Goal: Task Accomplishment & Management: Use online tool/utility

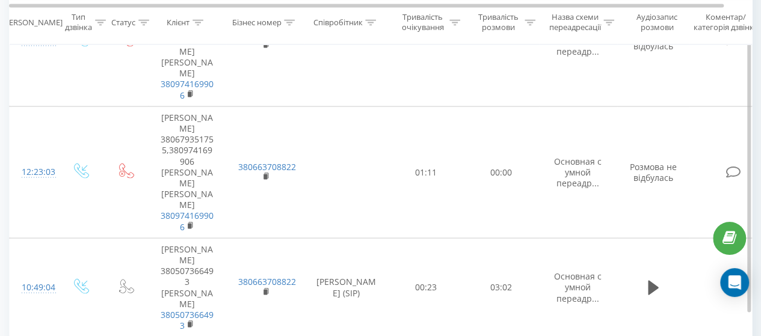
scroll to position [1118, 0]
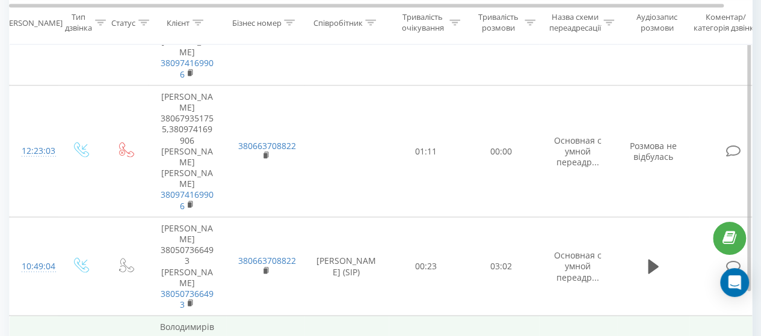
drag, startPoint x: 188, startPoint y: 179, endPoint x: 201, endPoint y: 191, distance: 17.5
copy td "0637295014"
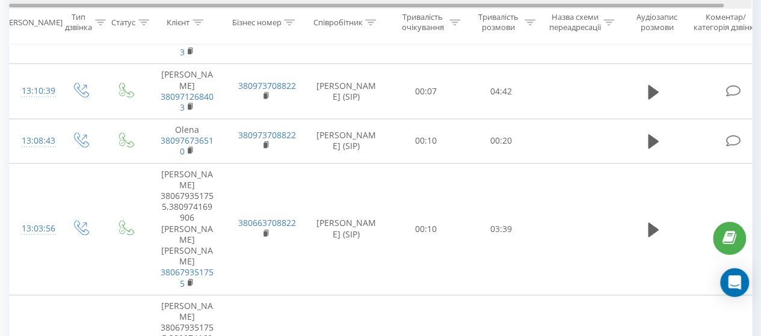
scroll to position [717, 0]
